Goal: Task Accomplishment & Management: Use online tool/utility

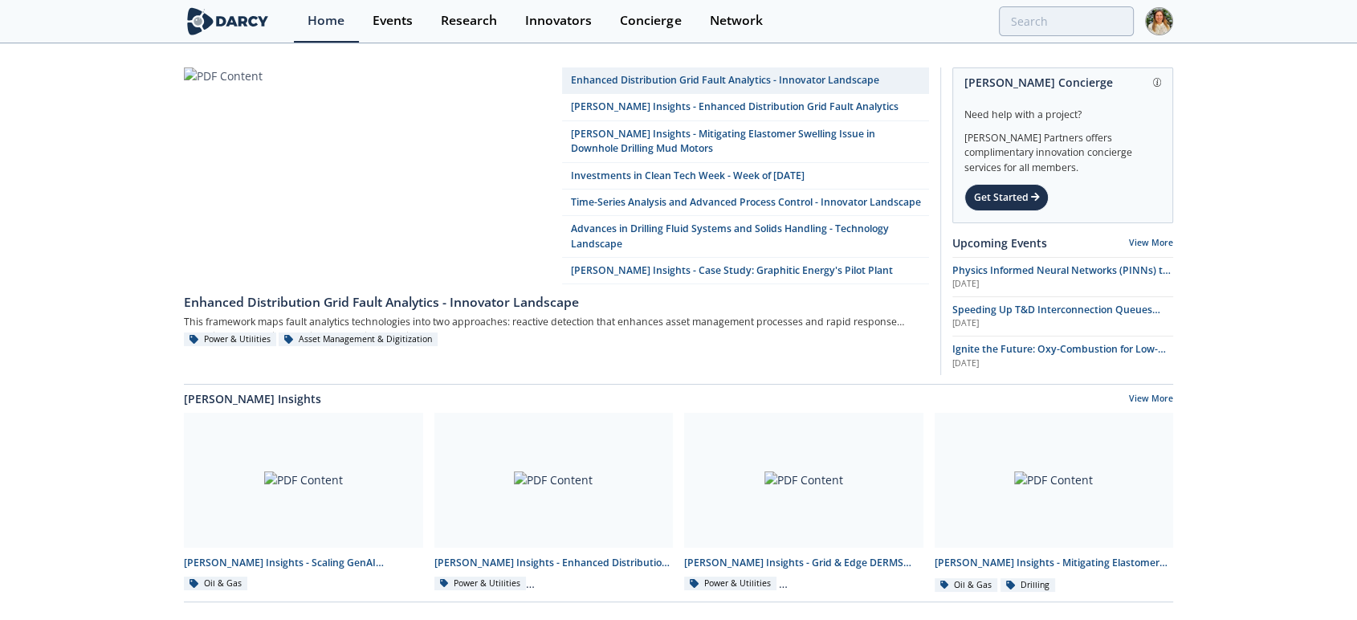
click at [1159, 22] on img at bounding box center [1159, 21] width 28 height 28
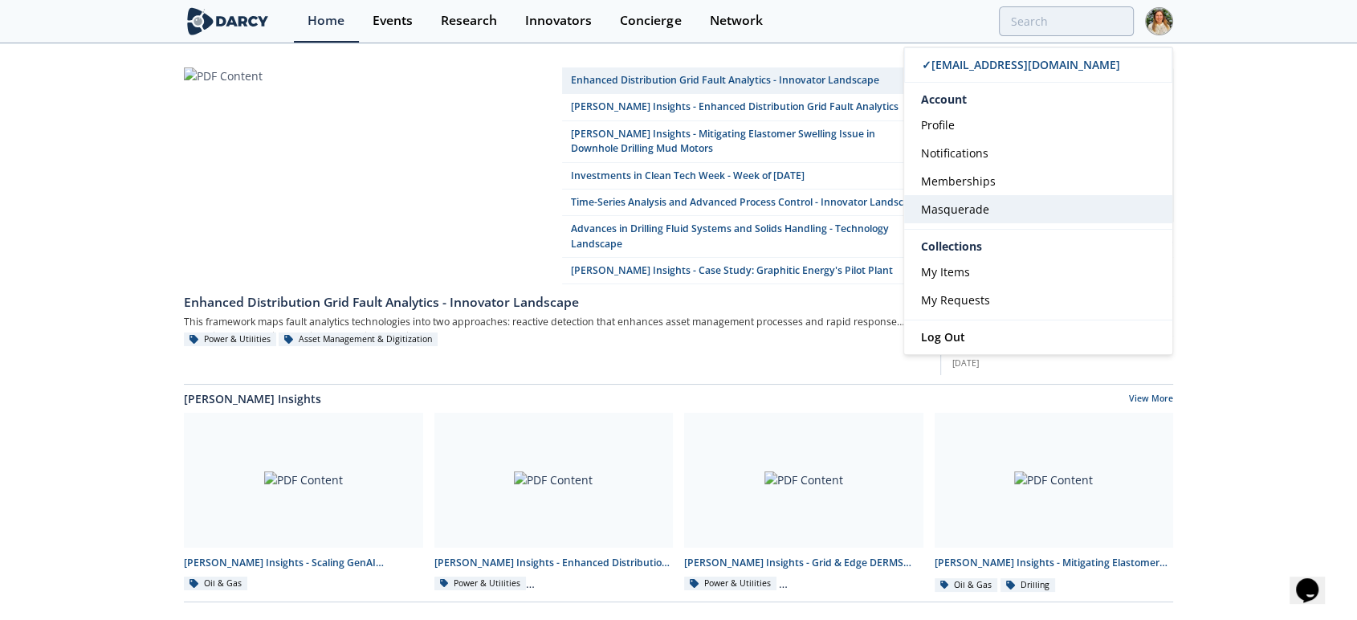
click at [970, 198] on link "Masquerade" at bounding box center [1038, 209] width 268 height 28
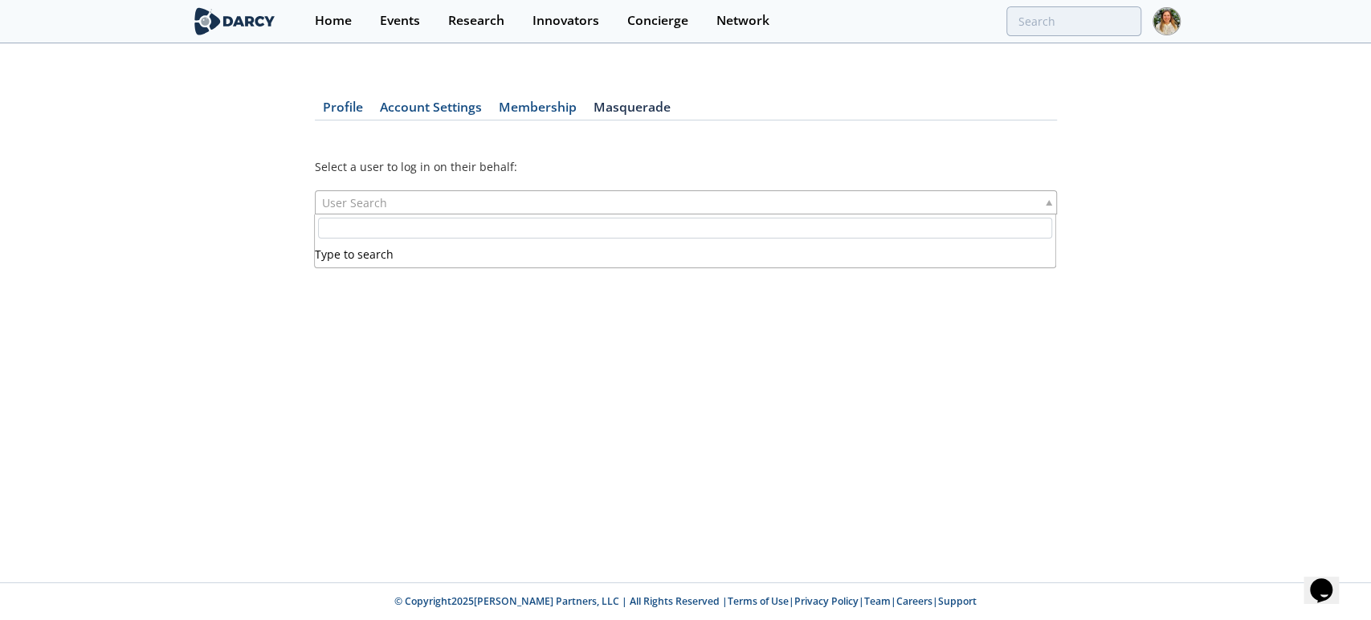
drag, startPoint x: 873, startPoint y: 191, endPoint x: 869, endPoint y: 204, distance: 13.5
click at [870, 202] on div "User Search" at bounding box center [686, 202] width 742 height 24
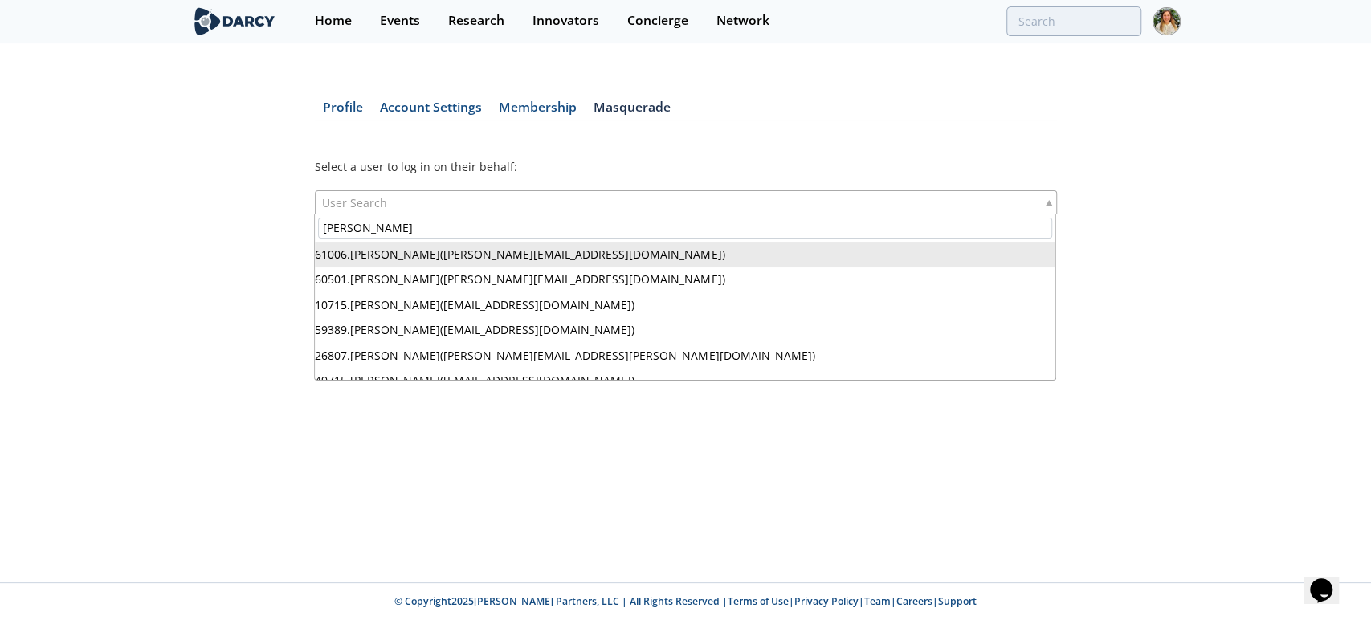
type input "emilia"
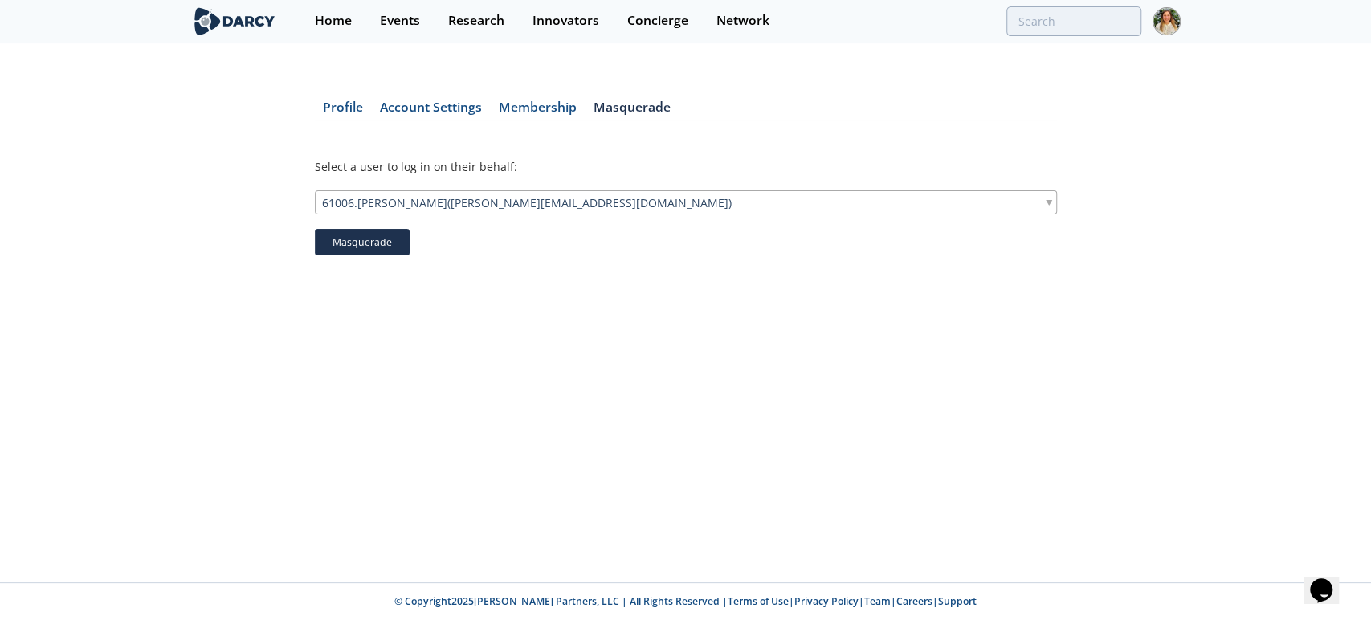
click at [356, 248] on button "Masquerade" at bounding box center [362, 242] width 95 height 27
